Goal: Task Accomplishment & Management: Use online tool/utility

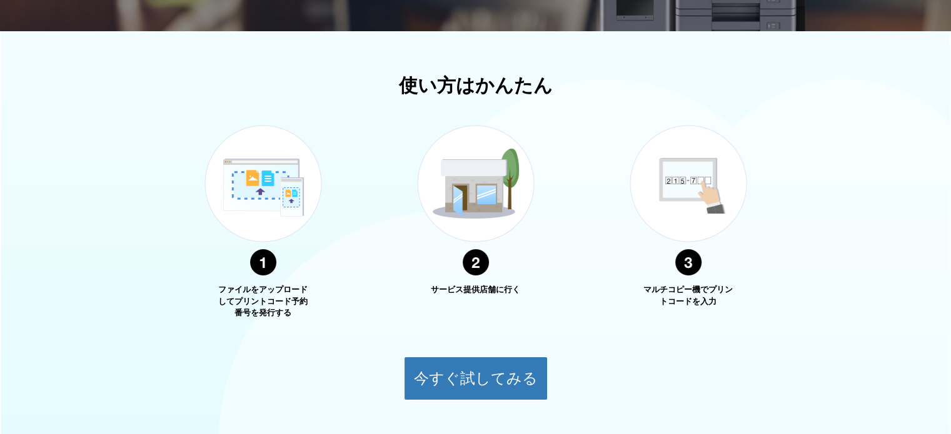
scroll to position [453, 0]
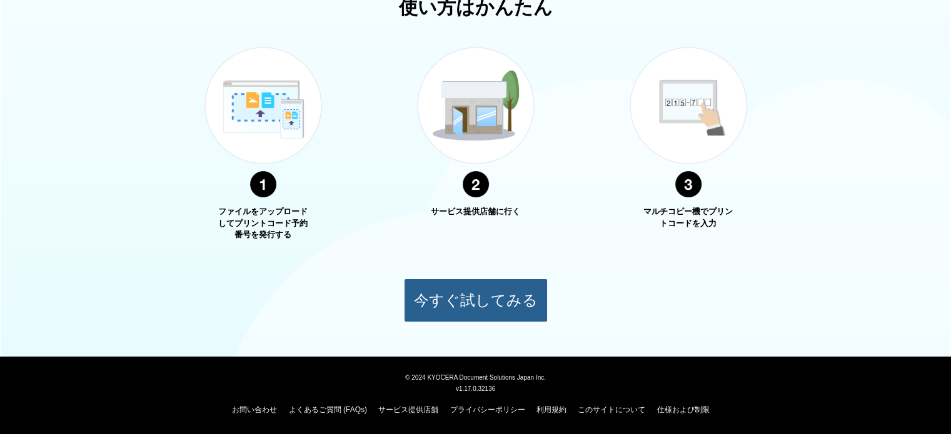
click at [481, 299] on button "今すぐ試してみる" at bounding box center [476, 301] width 144 height 44
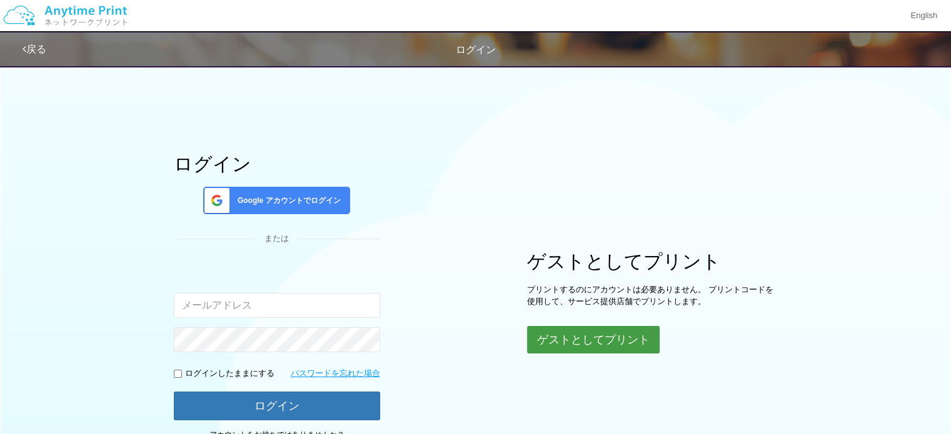
click at [591, 339] on button "ゲストとしてプリント" at bounding box center [593, 340] width 133 height 28
click at [611, 337] on button "ゲストとしてプリント" at bounding box center [593, 340] width 133 height 28
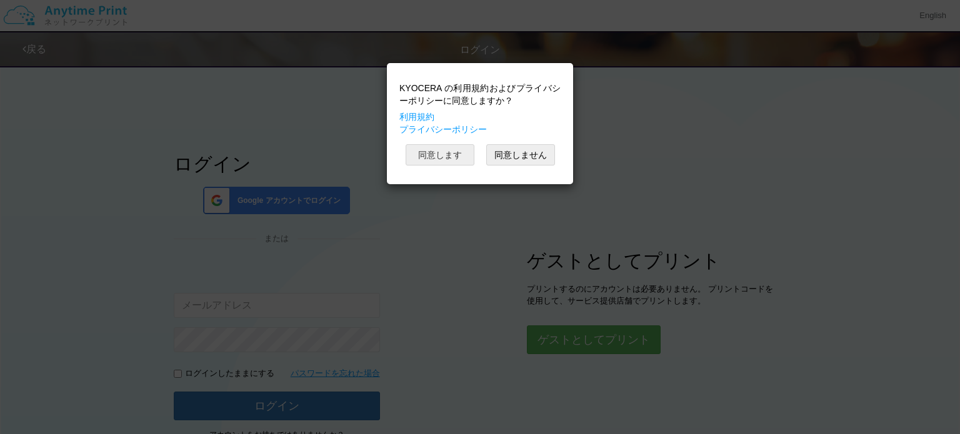
click at [448, 159] on button "同意します" at bounding box center [440, 154] width 69 height 21
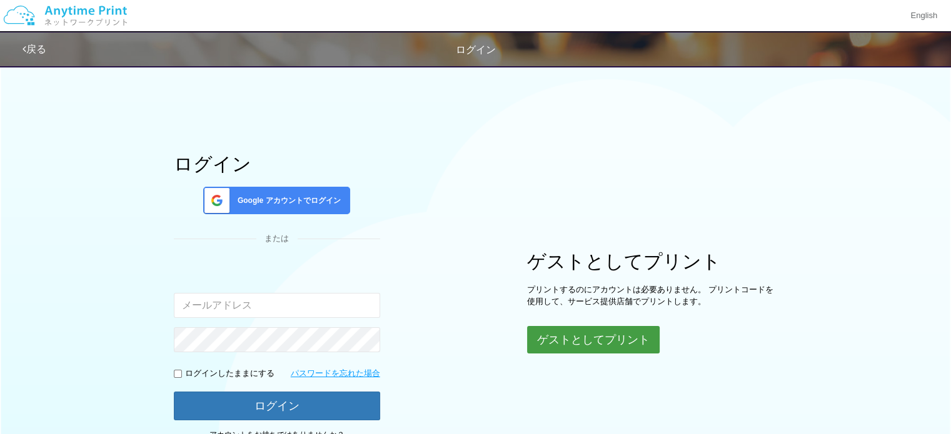
click at [610, 341] on button "ゲストとしてプリント" at bounding box center [593, 340] width 133 height 28
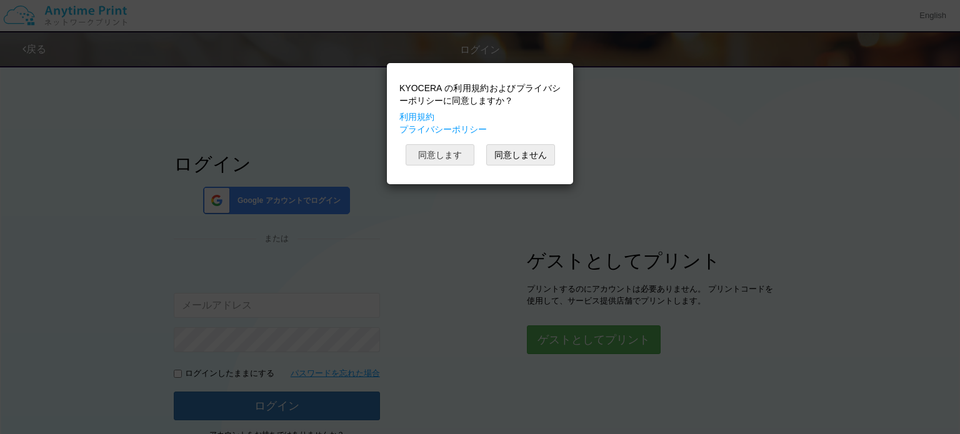
click at [441, 166] on button "同意します" at bounding box center [440, 154] width 69 height 21
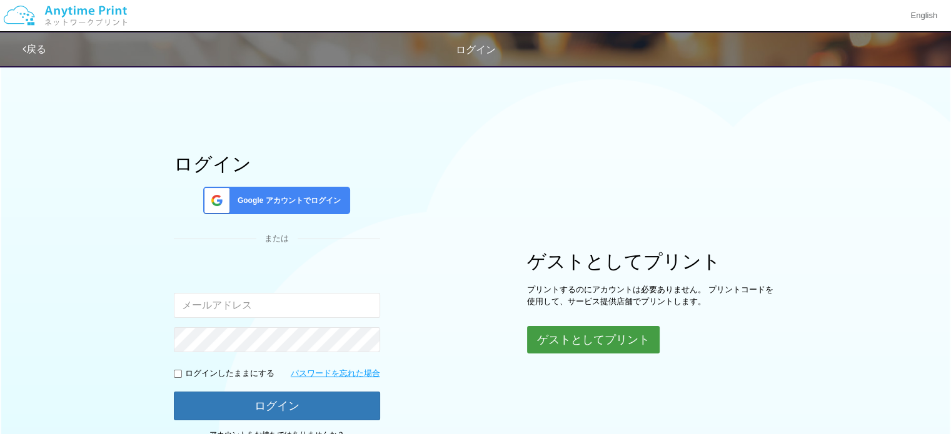
scroll to position [106, 0]
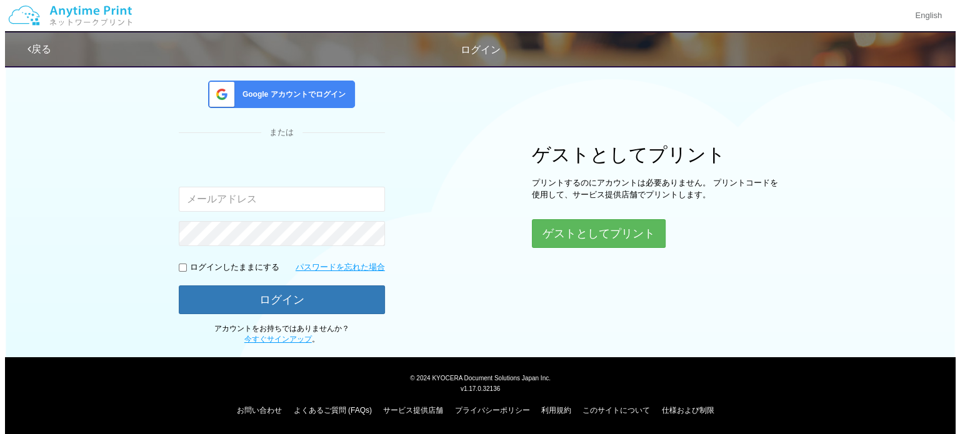
scroll to position [453, 0]
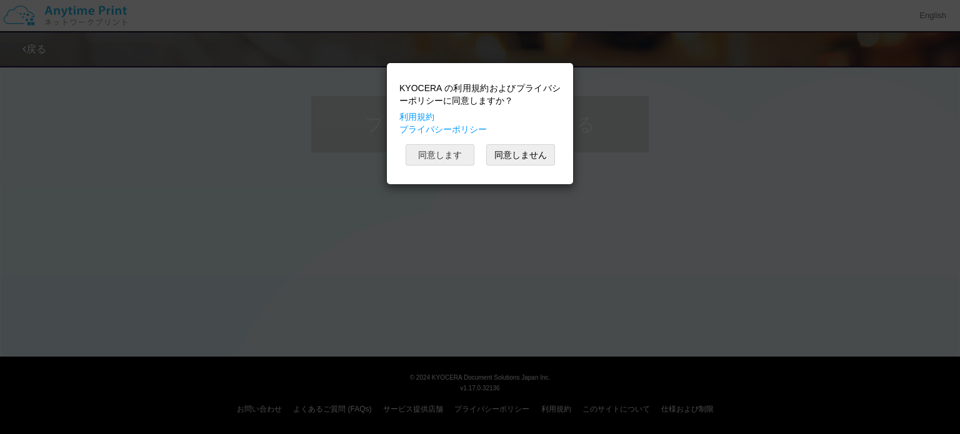
click at [454, 158] on button "同意します" at bounding box center [440, 154] width 69 height 21
click at [452, 166] on button "同意します" at bounding box center [440, 154] width 69 height 21
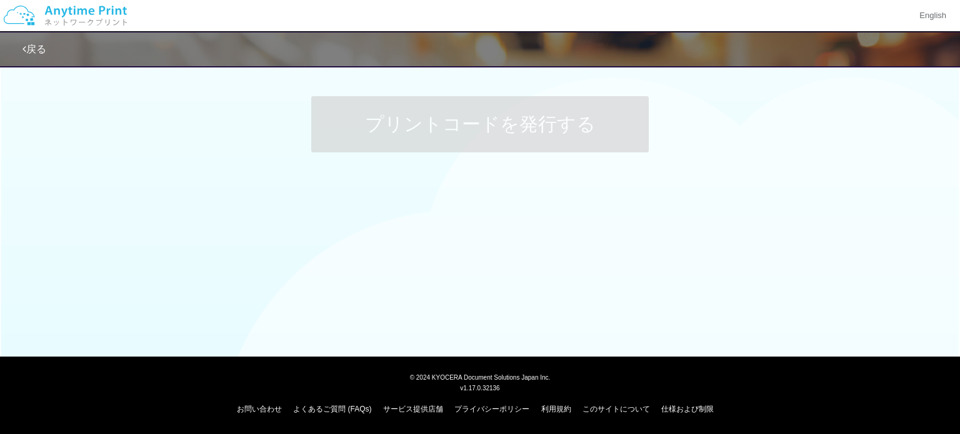
click at [452, 148] on div "KYOCERA の利用規約およびプライバシーポリシーに同意しますか？ 利用規約 プライバシーポリシー 同意します 同意しません" at bounding box center [480, 93] width 174 height 109
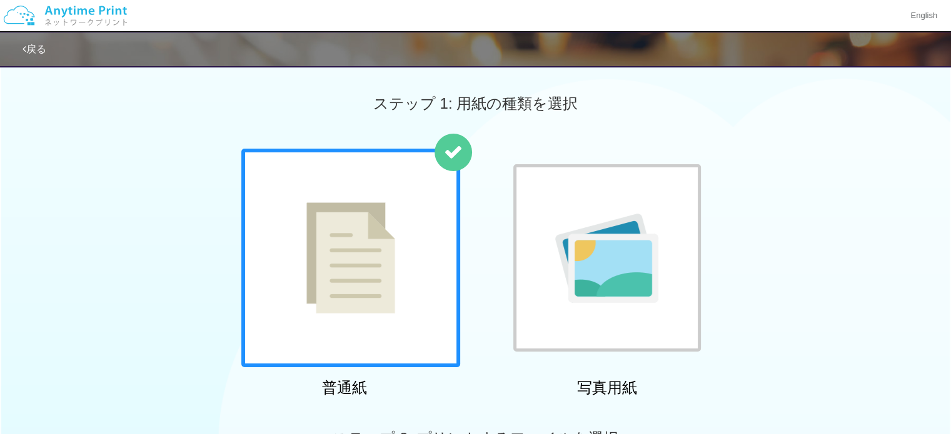
click at [411, 211] on div at bounding box center [350, 258] width 219 height 219
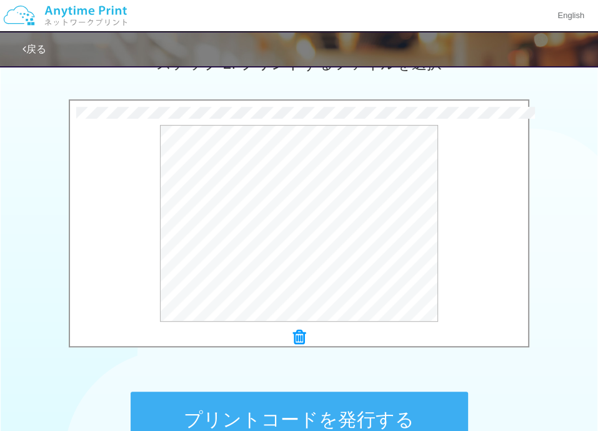
scroll to position [500, 0]
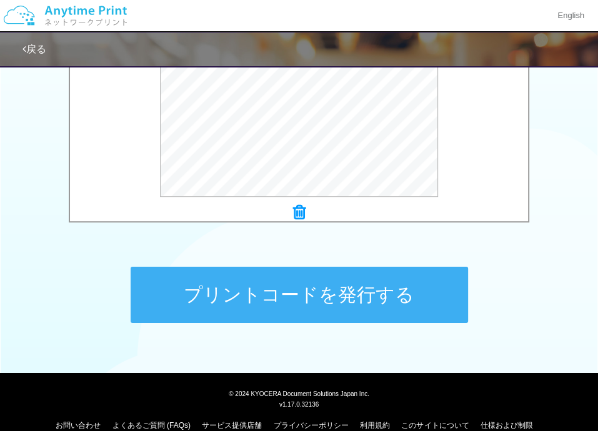
click at [333, 300] on button "プリントコードを発行する" at bounding box center [300, 295] width 338 height 56
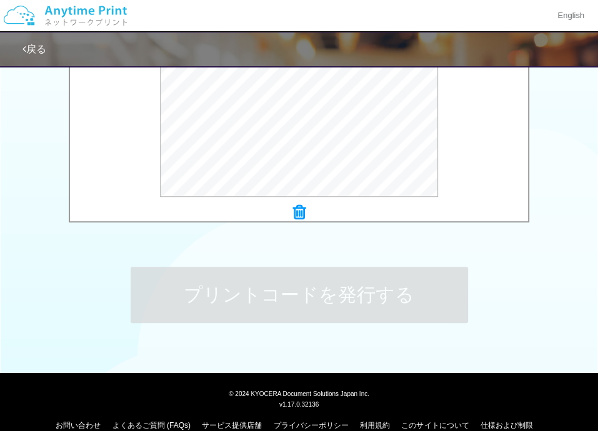
scroll to position [0, 0]
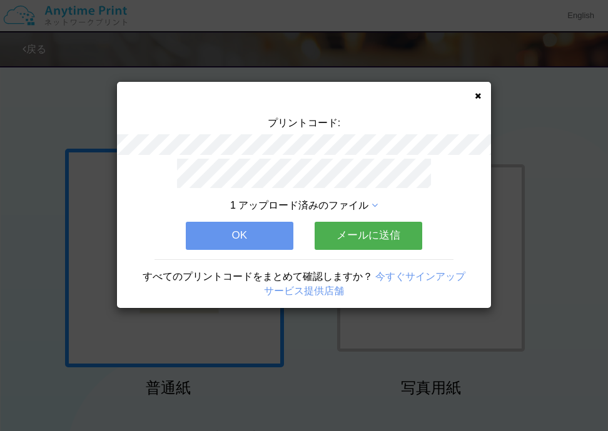
click at [263, 227] on button "OK" at bounding box center [240, 236] width 108 height 28
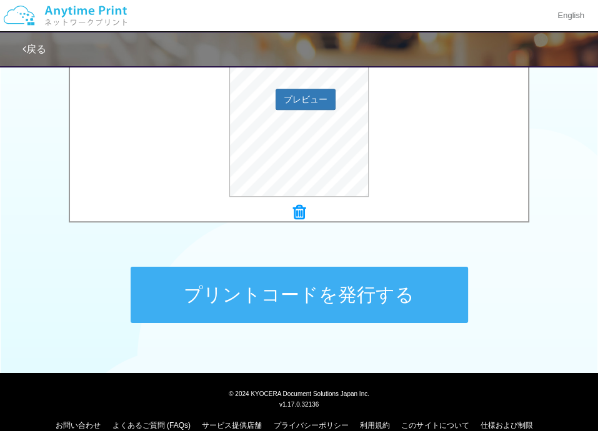
scroll to position [519, 0]
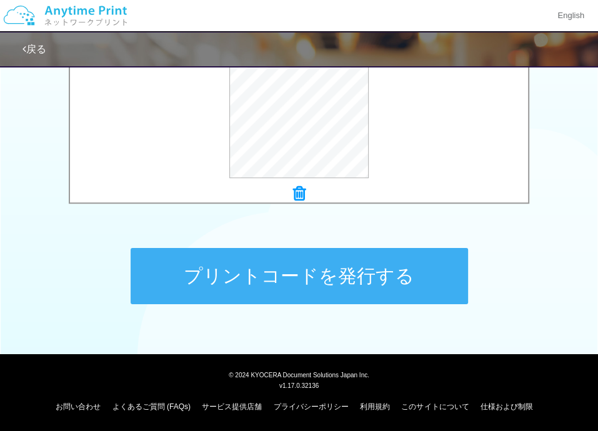
click at [368, 287] on button "プリントコードを発行する" at bounding box center [300, 276] width 338 height 56
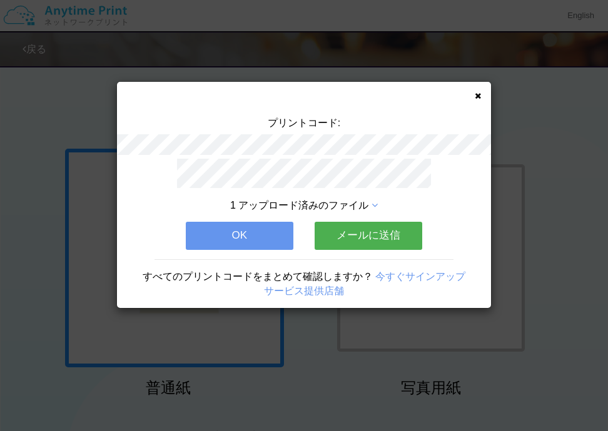
drag, startPoint x: 370, startPoint y: 284, endPoint x: 263, endPoint y: 213, distance: 128.5
click at [260, 213] on div "1 アップロード済みのファイル OK メールに送信 すべてのプリントコードをまとめて確認しますか？ 今すぐサインアップ サービス提供店舗" at bounding box center [304, 234] width 374 height 150
click at [263, 229] on button "OK" at bounding box center [240, 236] width 108 height 28
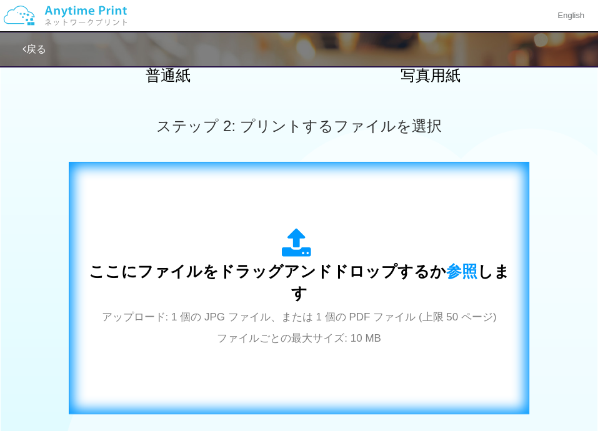
scroll to position [375, 0]
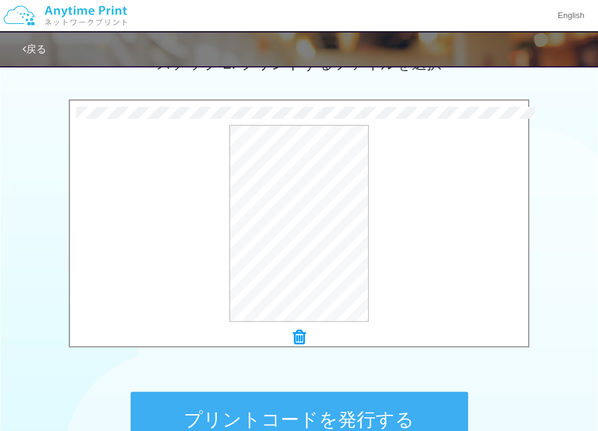
click at [369, 397] on button "プリントコードを発行する" at bounding box center [300, 420] width 338 height 56
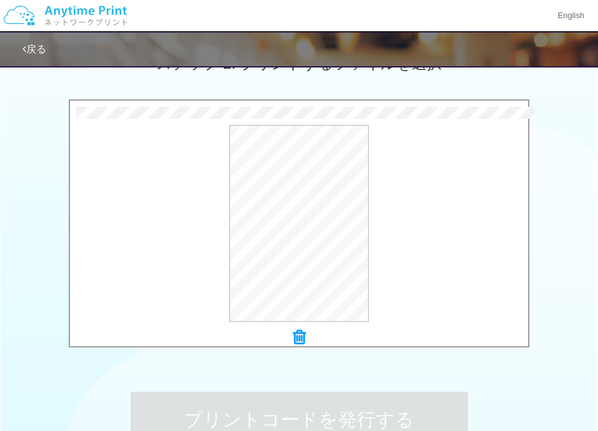
scroll to position [0, 0]
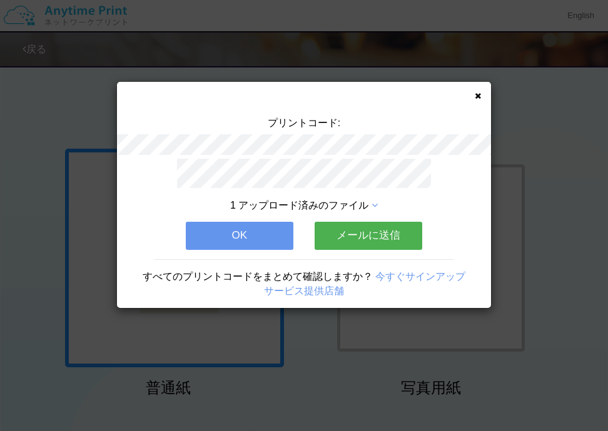
click at [256, 228] on button "OK" at bounding box center [240, 236] width 108 height 28
